Goal: Register for event/course

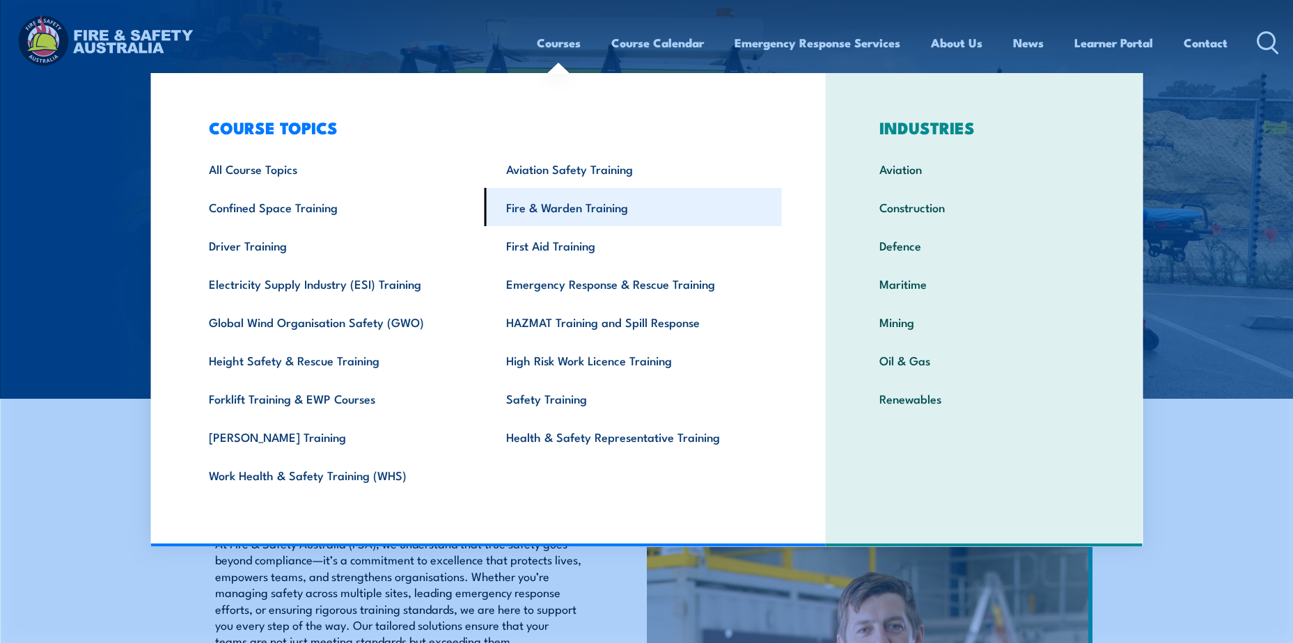
click at [557, 205] on link "Fire & Warden Training" at bounding box center [632, 207] width 297 height 38
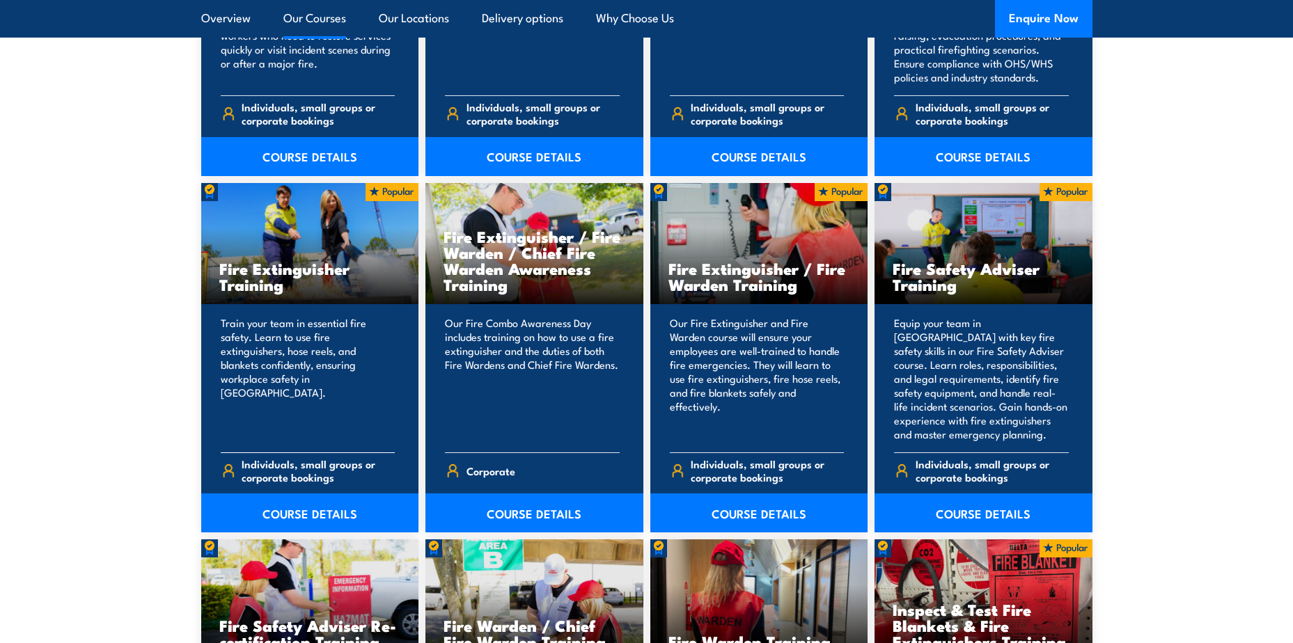
scroll to position [1392, 0]
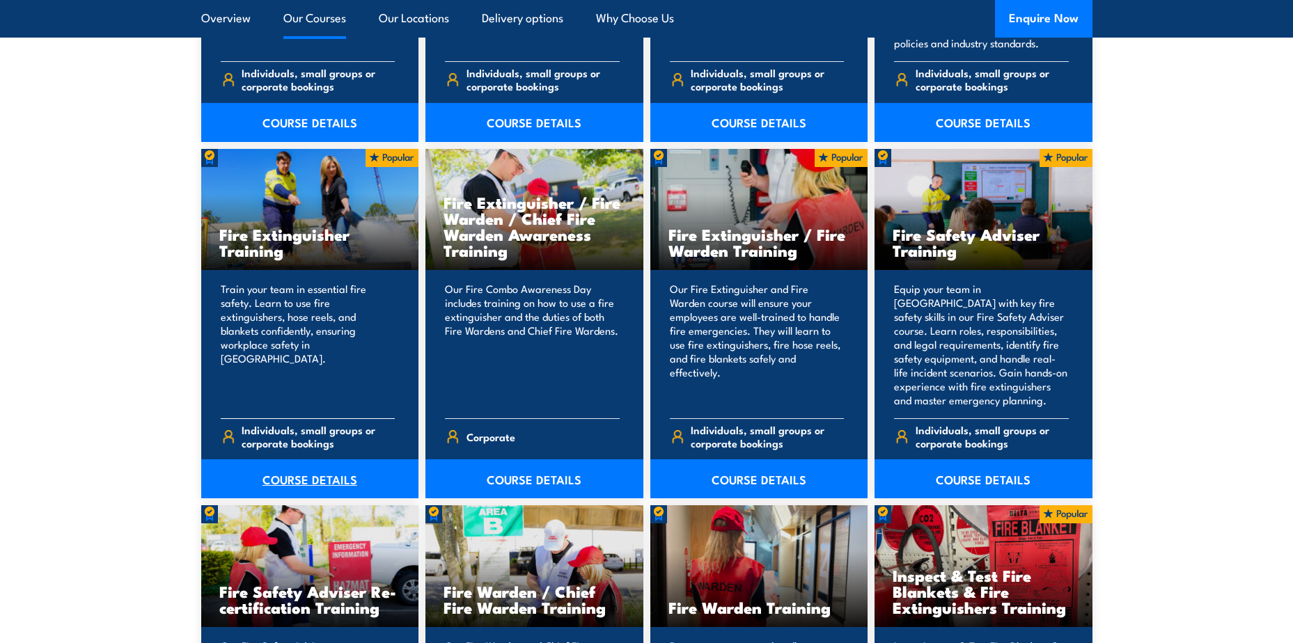
click at [293, 478] on link "COURSE DETAILS" at bounding box center [310, 478] width 218 height 39
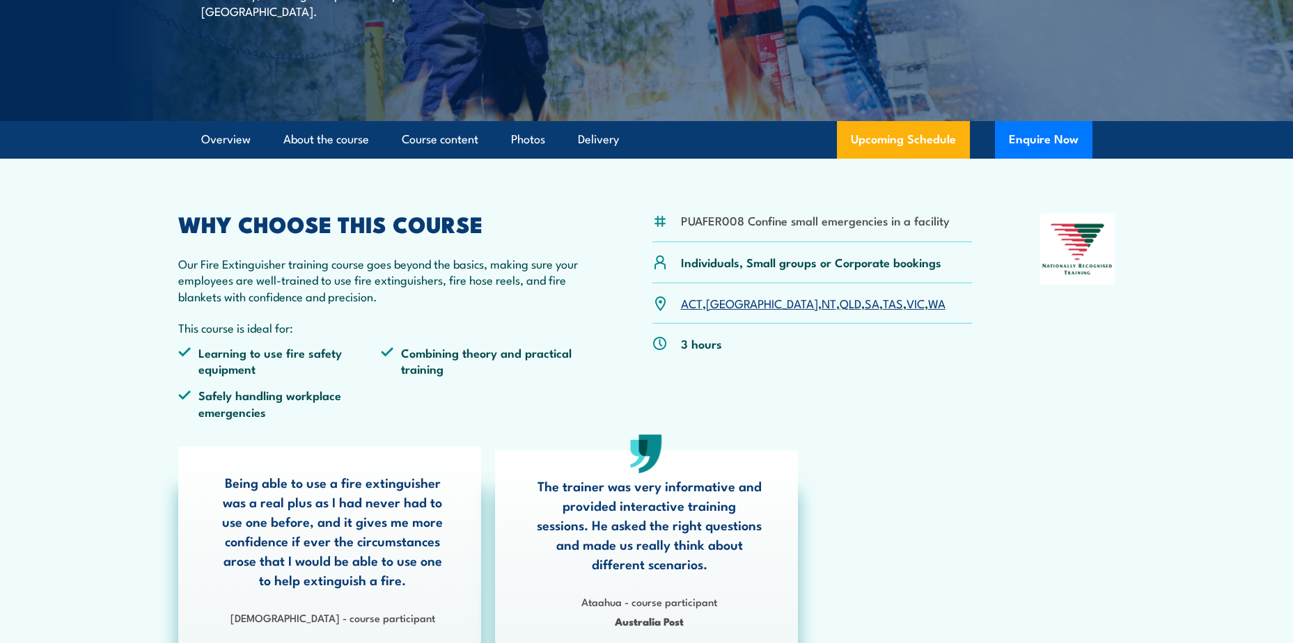
scroll to position [348, 0]
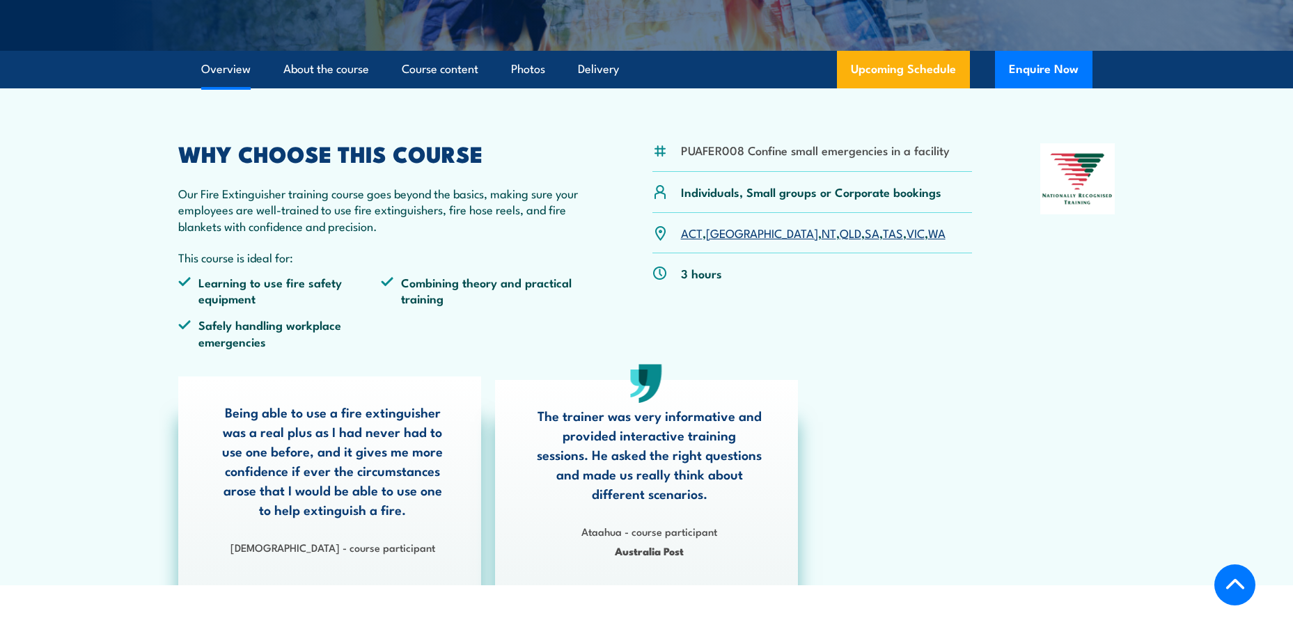
click at [840, 233] on link "QLD" at bounding box center [851, 232] width 22 height 17
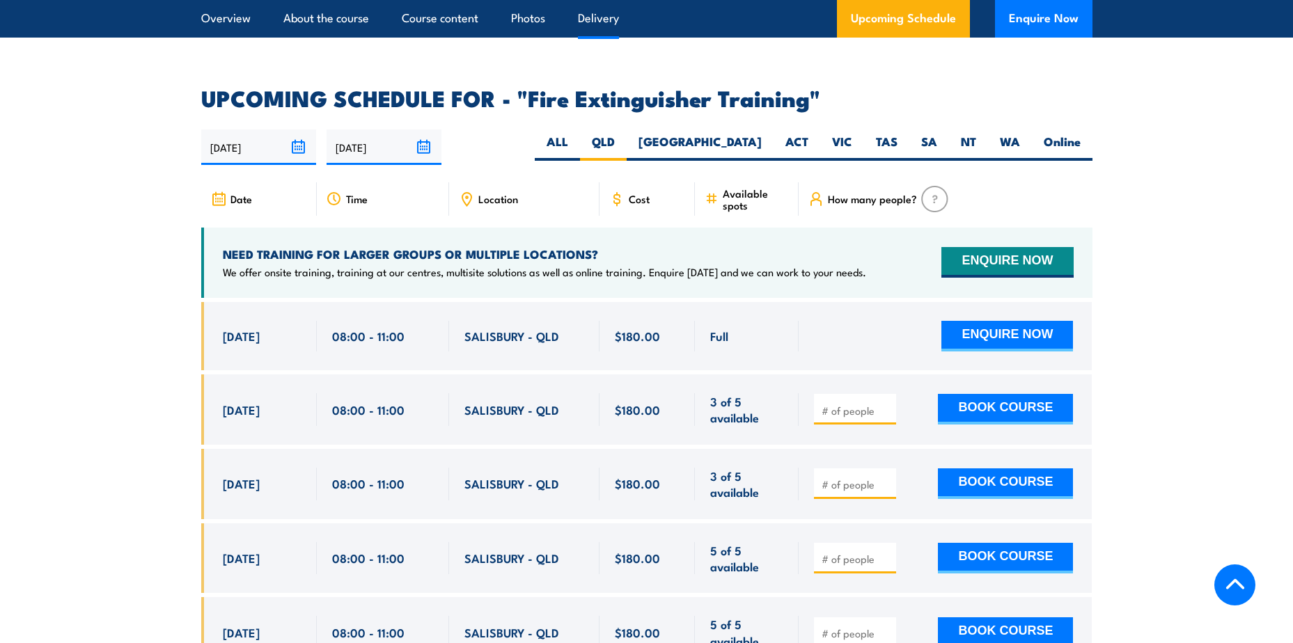
scroll to position [2336, 0]
